Goal: Task Accomplishment & Management: Manage account settings

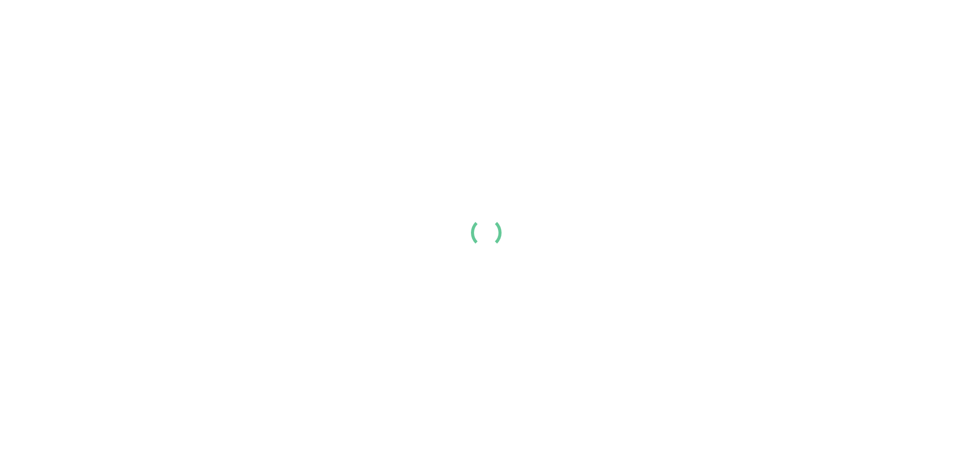
click at [873, 153] on div at bounding box center [486, 232] width 972 height 465
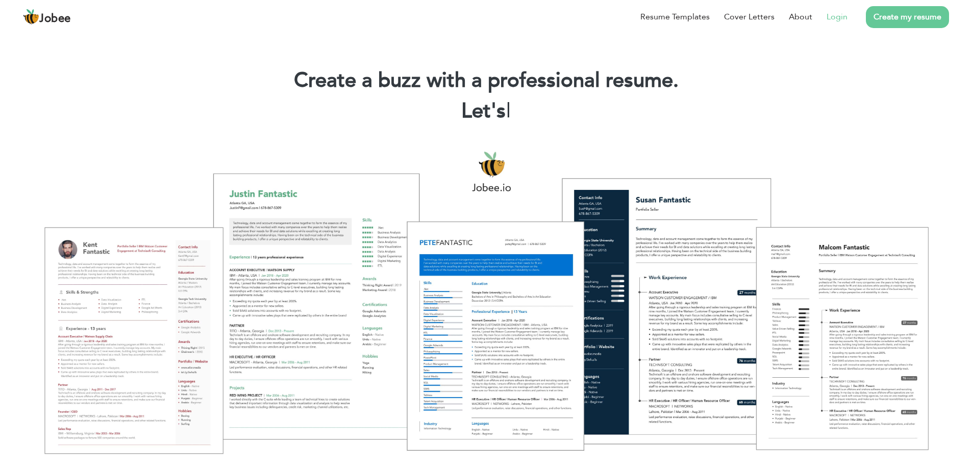
click at [828, 19] on link "Login" at bounding box center [837, 17] width 21 height 12
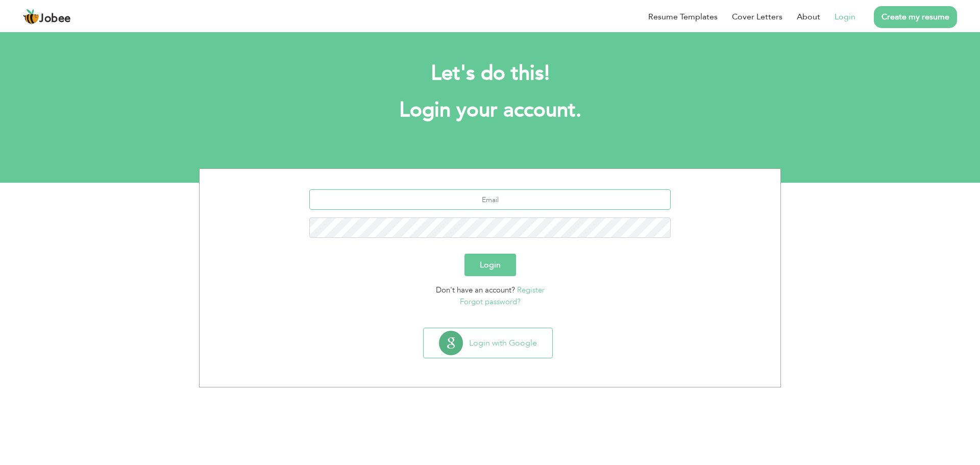
click at [540, 209] on input "text" at bounding box center [490, 199] width 362 height 20
type input "[PERSON_NAME][EMAIL_ADDRESS][DOMAIN_NAME]"
click at [493, 272] on button "Login" at bounding box center [490, 265] width 52 height 22
